Goal: Information Seeking & Learning: Learn about a topic

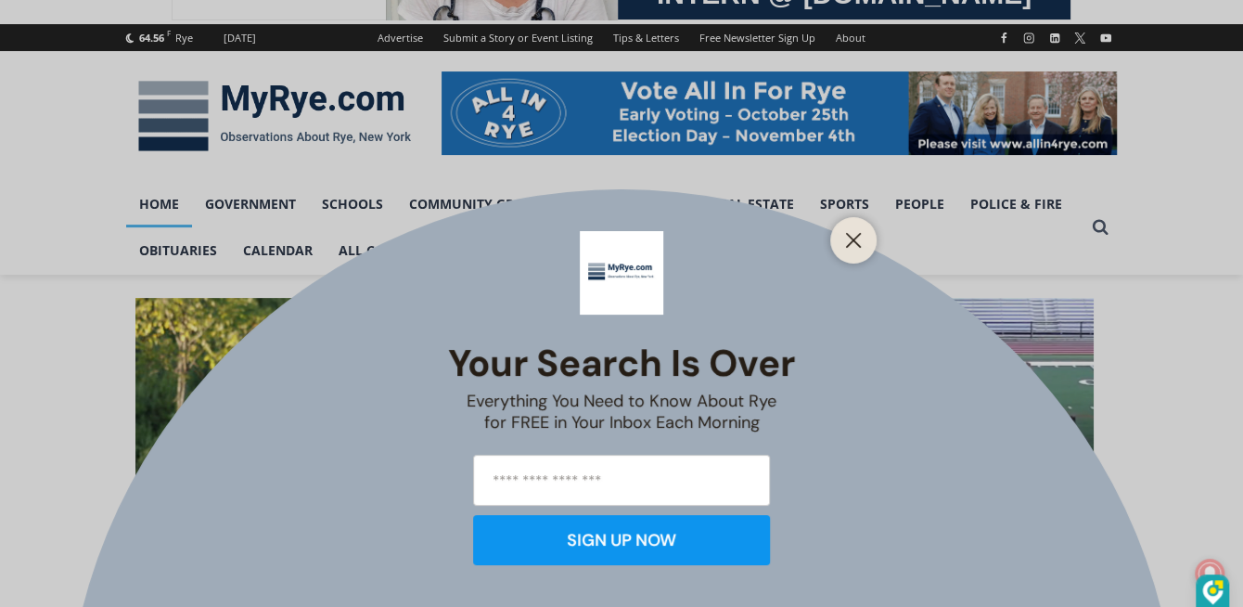
scroll to position [258, 0]
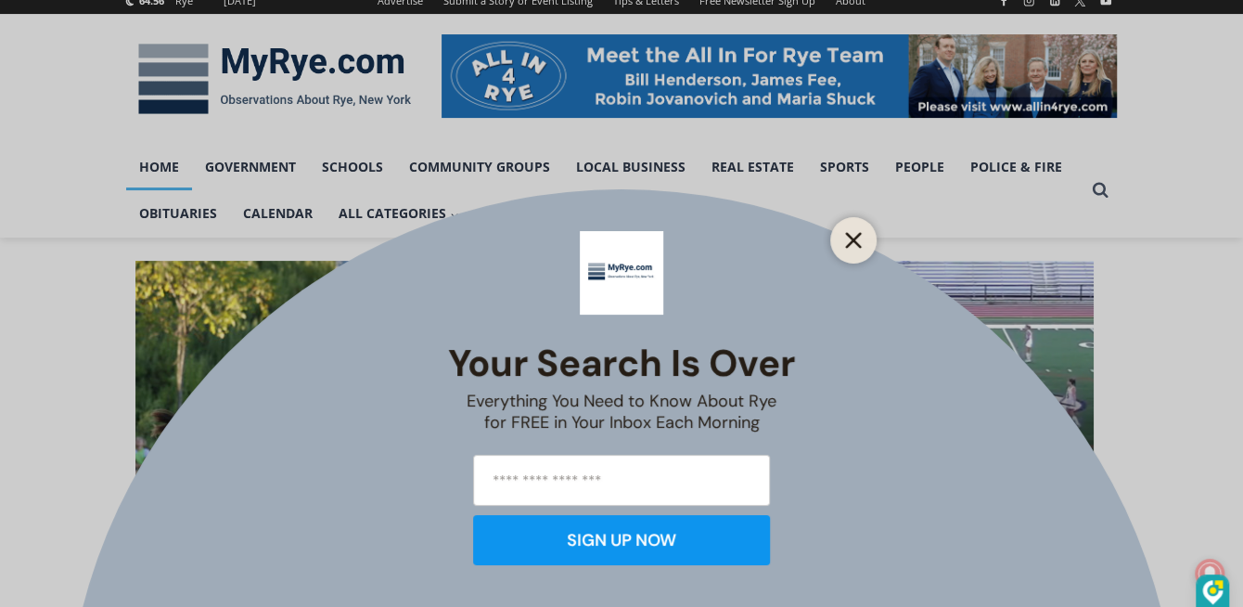
click at [852, 248] on icon "Close" at bounding box center [853, 240] width 17 height 17
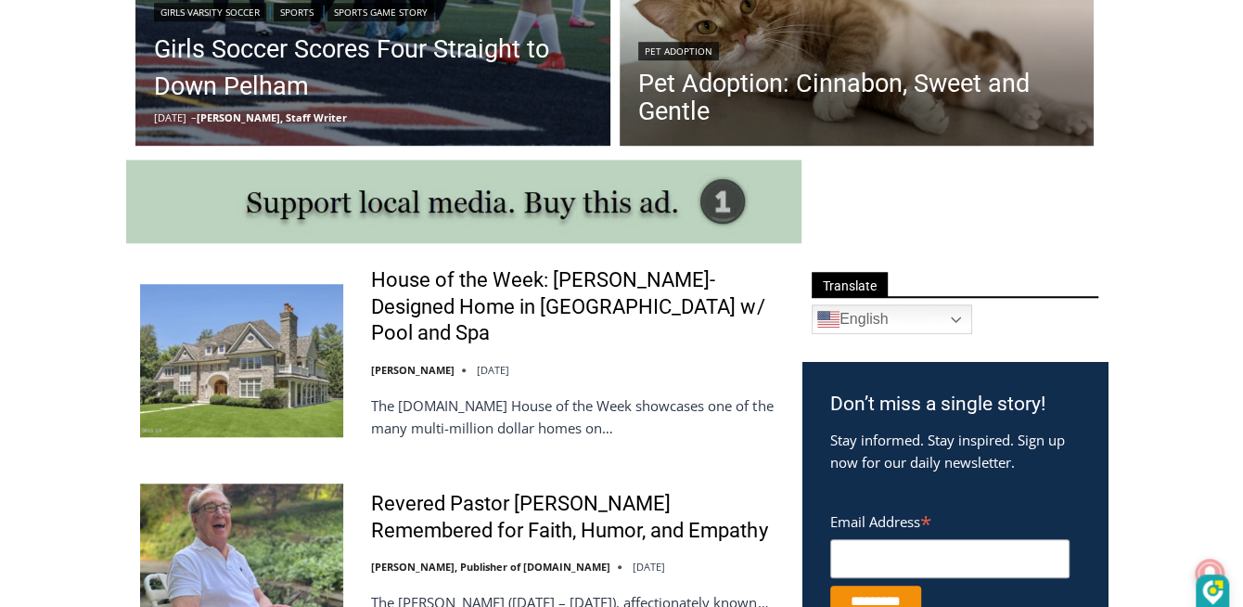
scroll to position [884, 0]
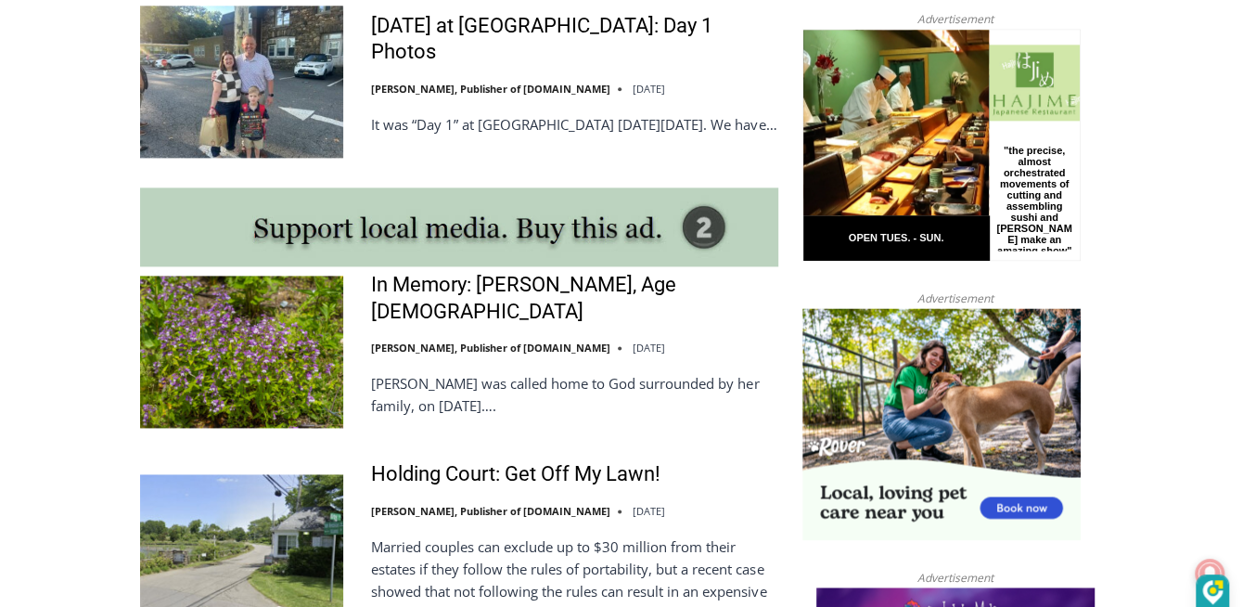
scroll to position [1510, 0]
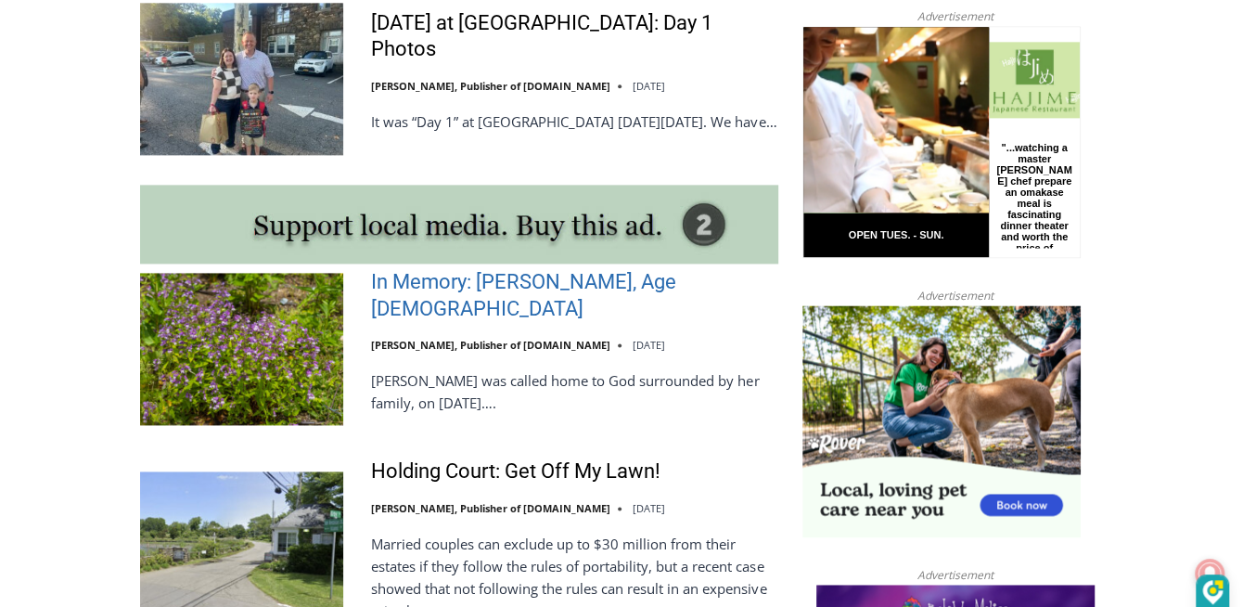
click at [435, 322] on link "In Memory: Adele Arrigale, Age 90" at bounding box center [574, 295] width 407 height 53
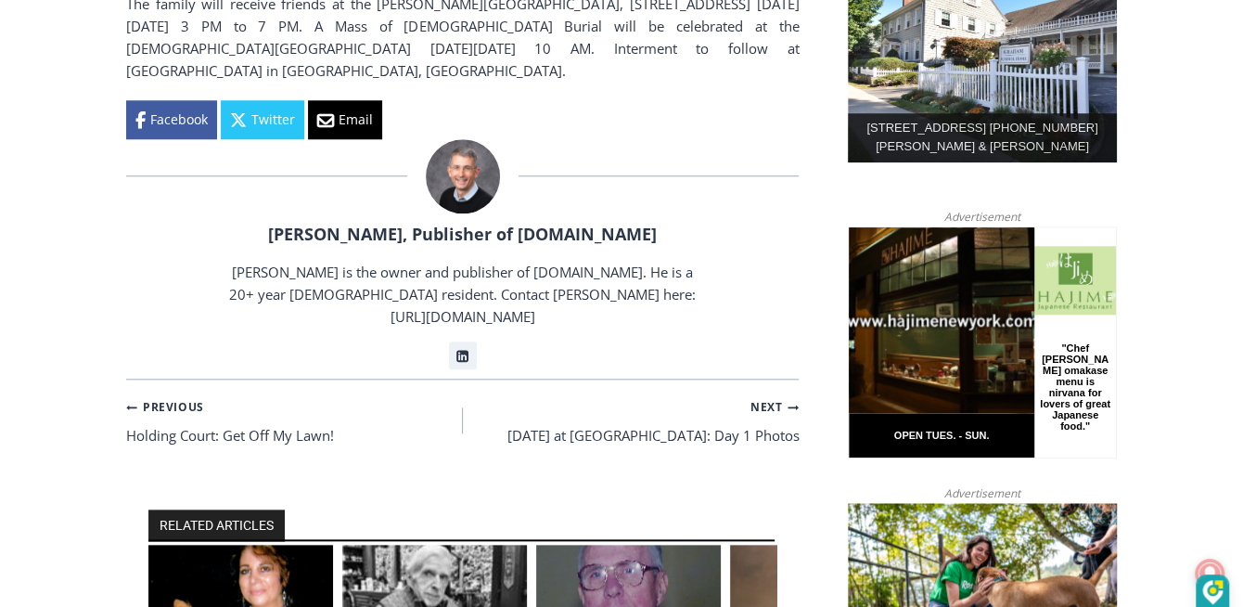
scroll to position [1215, 0]
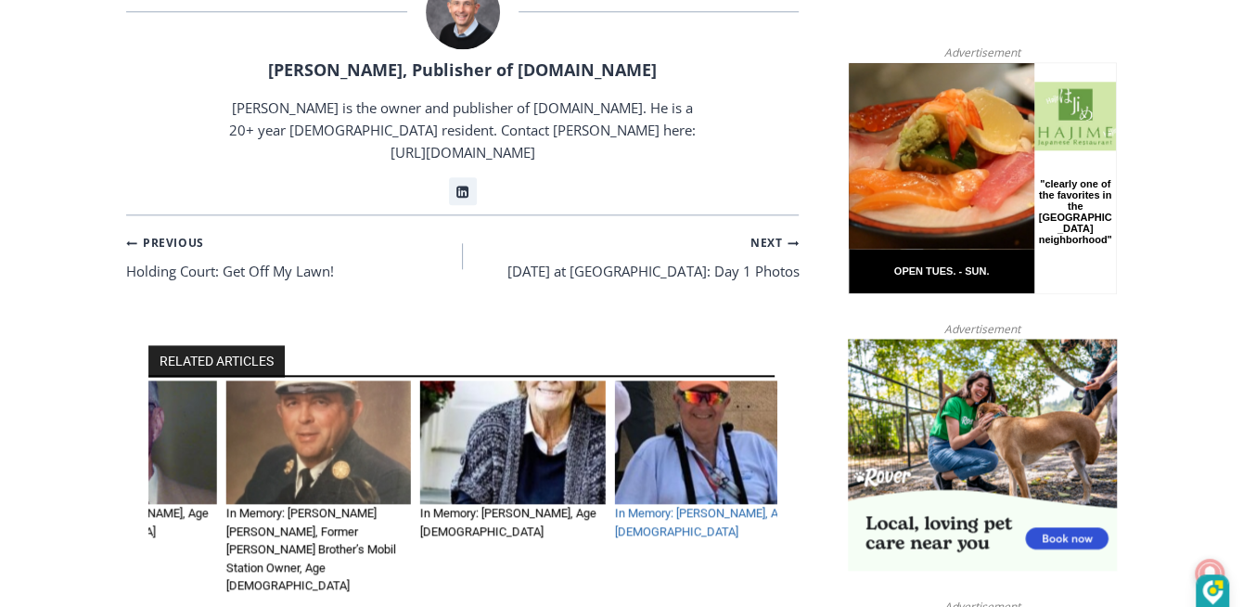
click at [640, 505] on link "In Memory: Kenneth J. Boucher, Age 72" at bounding box center [702, 521] width 176 height 32
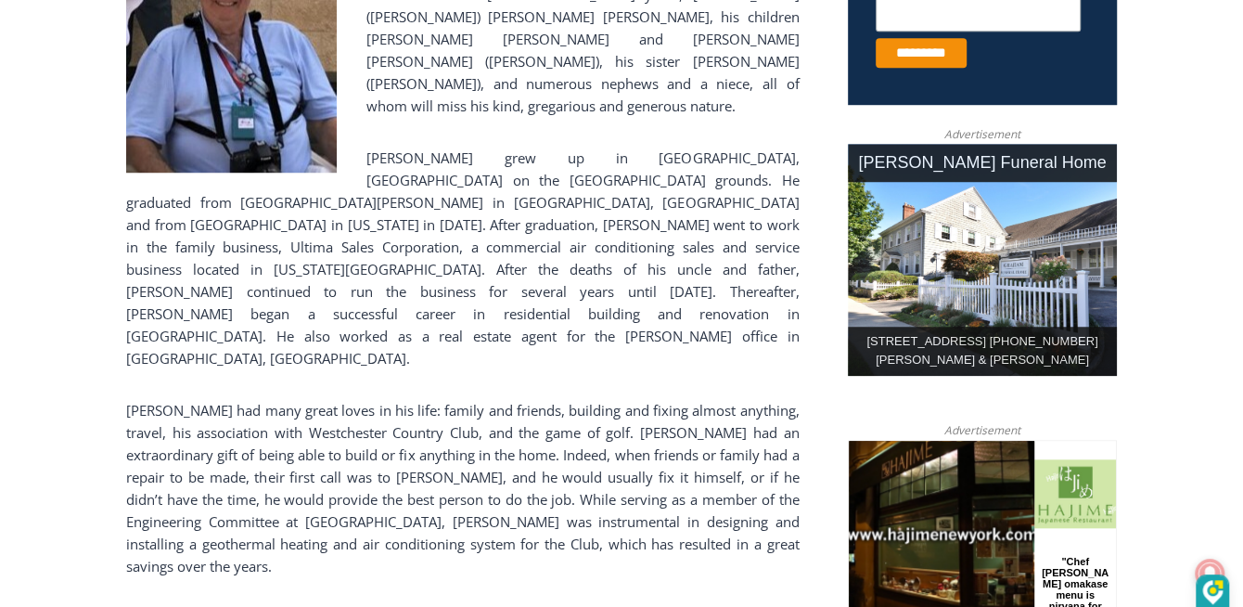
scroll to position [842, 0]
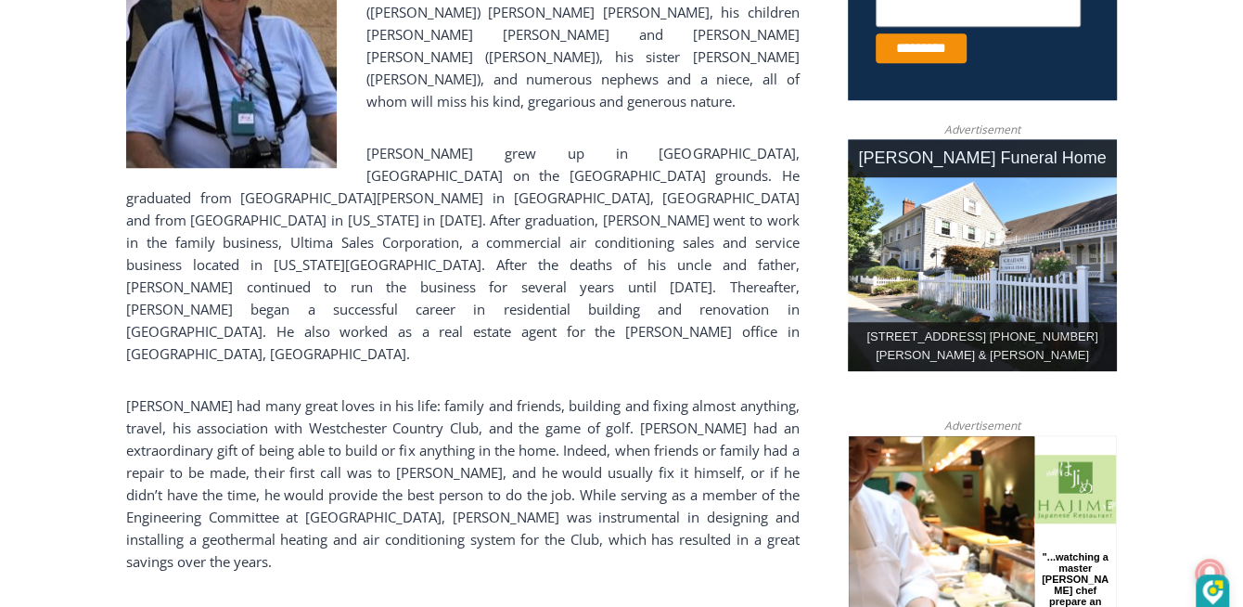
drag, startPoint x: 1238, startPoint y: 151, endPoint x: 1247, endPoint y: 177, distance: 27.6
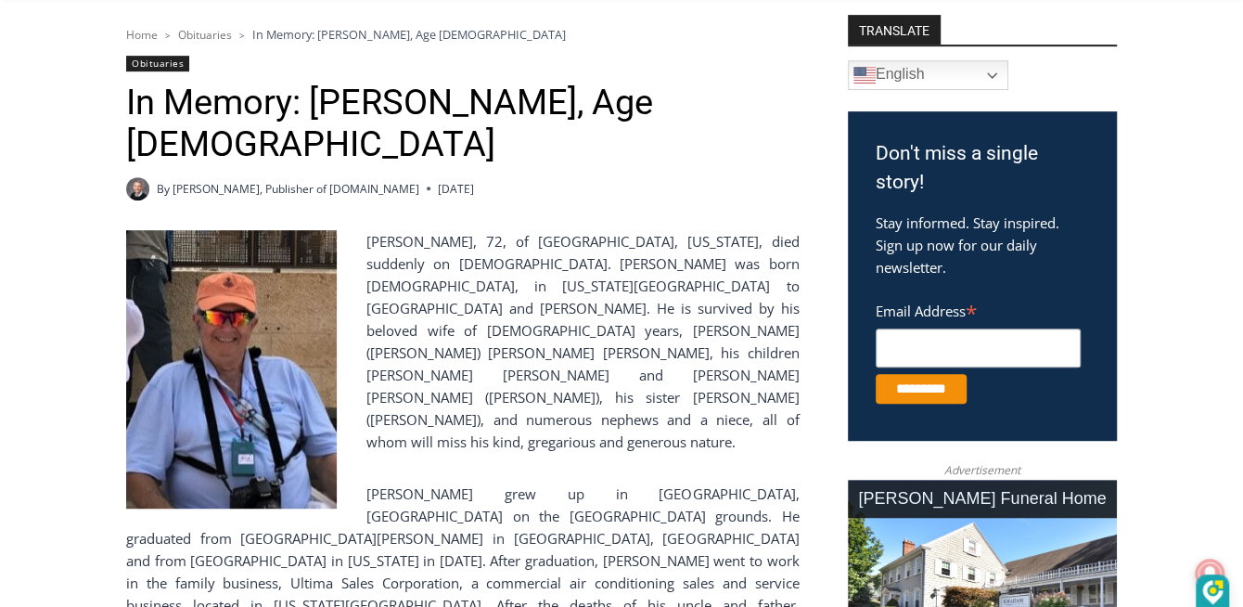
scroll to position [497, 0]
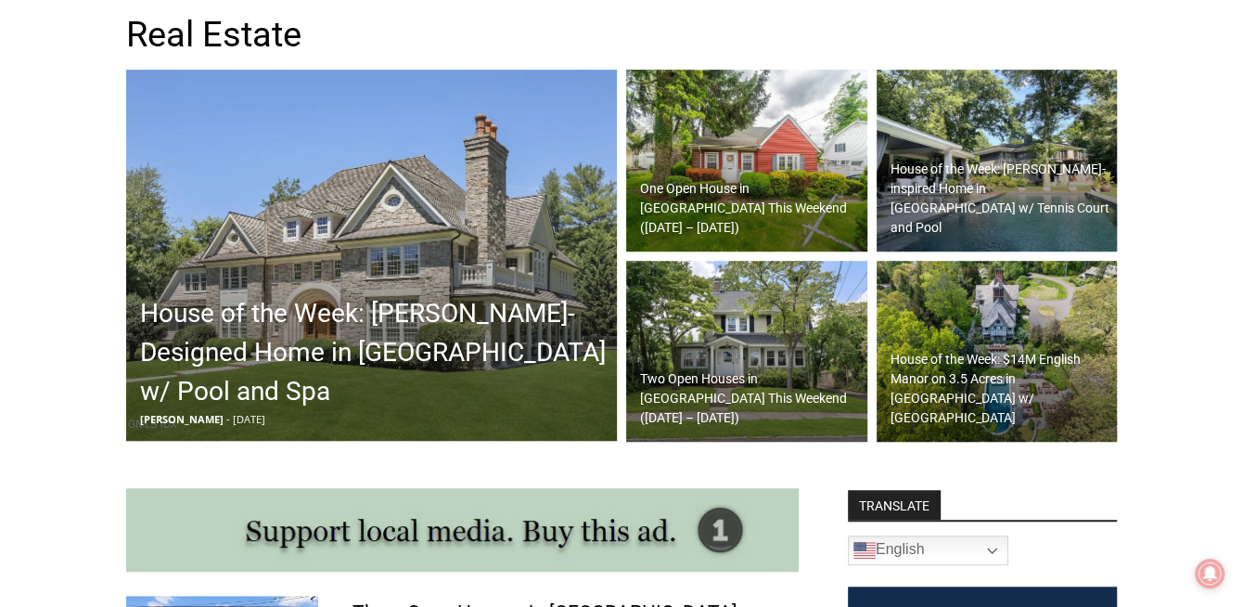
scroll to position [552, 0]
